Goal: Find specific page/section: Find specific page/section

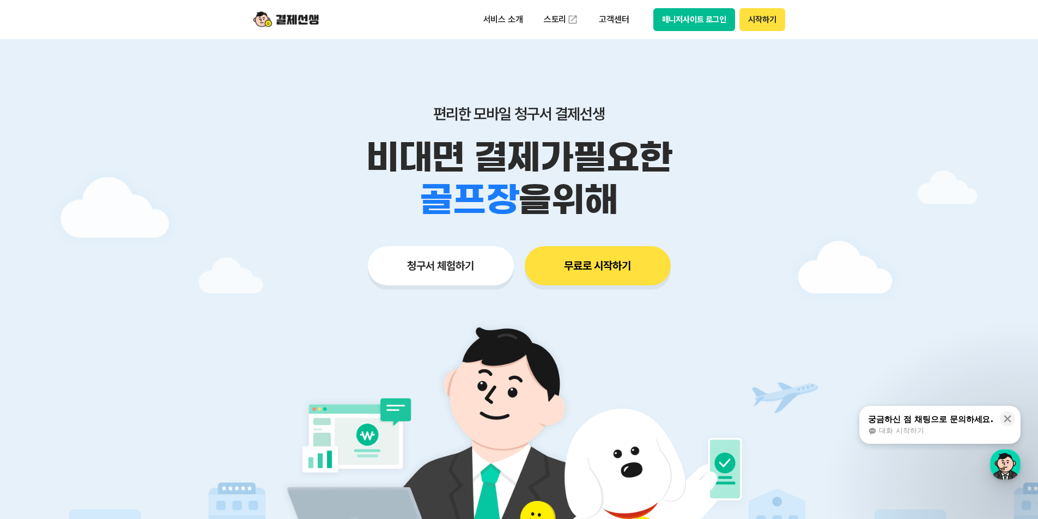
click at [660, 29] on button "매니저사이트 로그인" at bounding box center [694, 19] width 82 height 23
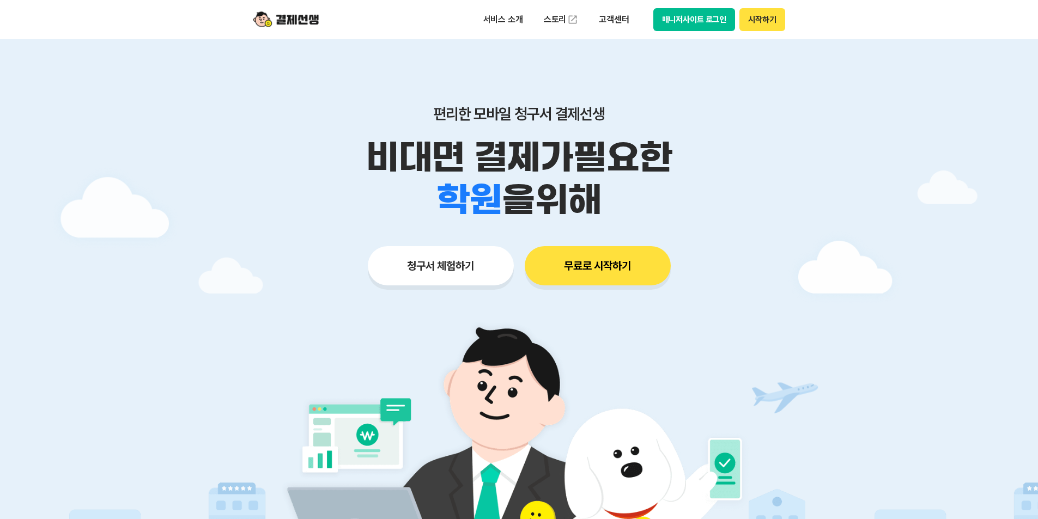
click at [684, 21] on button "매니저사이트 로그인" at bounding box center [694, 19] width 82 height 23
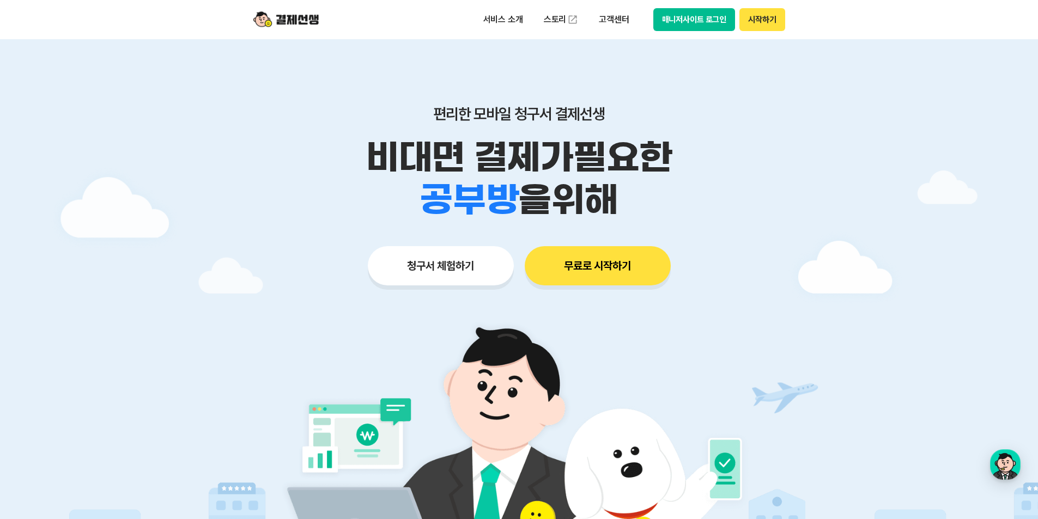
click at [677, 27] on button "매니저사이트 로그인" at bounding box center [694, 19] width 82 height 23
click at [751, 32] on div "서비스 소개 스토리 고객센터 매니저사이트 로그인 시작하기" at bounding box center [519, 19] width 558 height 39
click at [761, 23] on button "시작하기" at bounding box center [761, 19] width 45 height 23
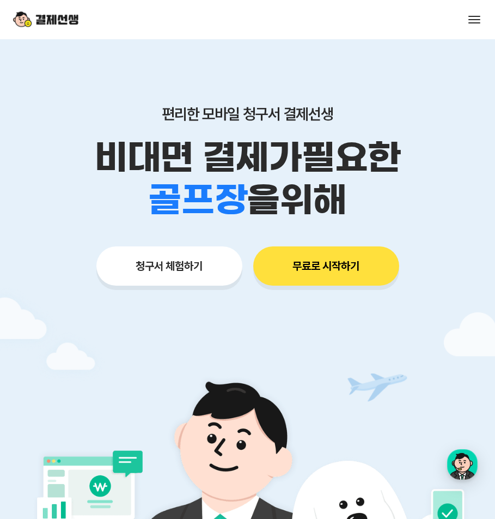
click at [474, 17] on button at bounding box center [474, 19] width 15 height 15
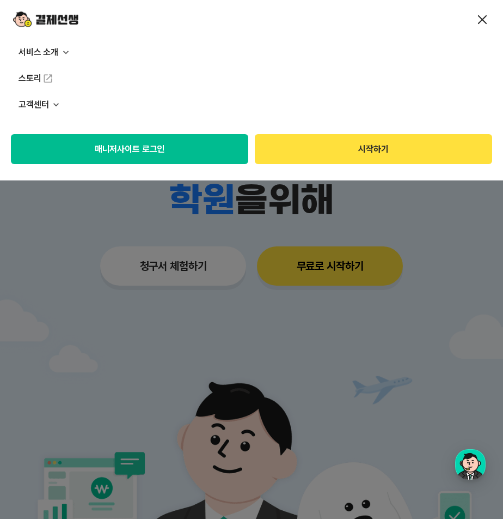
click at [114, 160] on button "매니저사이트 로그인" at bounding box center [130, 149] width 238 height 30
